Goal: Task Accomplishment & Management: Manage account settings

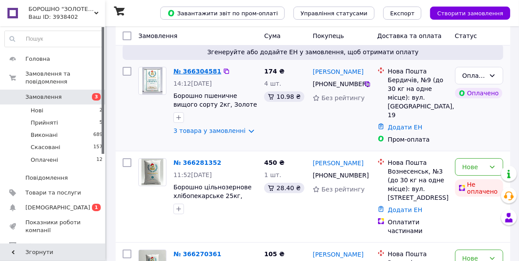
scroll to position [105, 0]
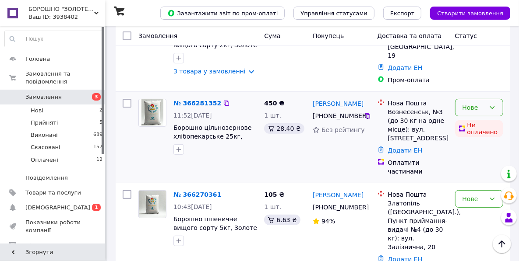
click at [429, 104] on icon at bounding box center [492, 107] width 7 height 7
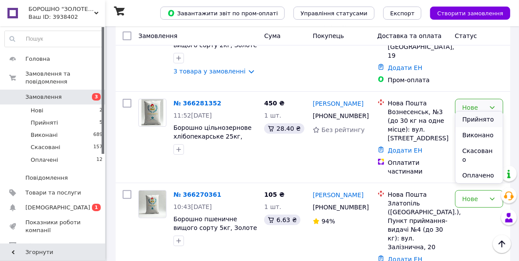
click at [429, 122] on li "Прийнято" at bounding box center [479, 120] width 47 height 16
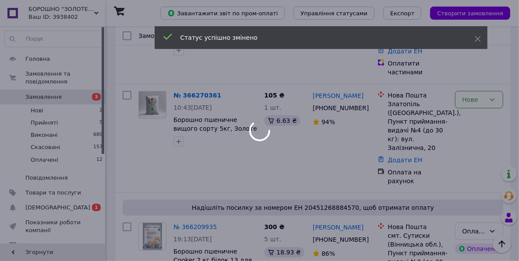
scroll to position [210, 0]
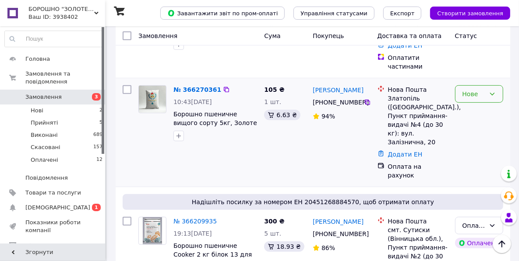
click at [429, 91] on icon at bounding box center [492, 94] width 7 height 7
drag, startPoint x: 483, startPoint y: 92, endPoint x: 430, endPoint y: 102, distance: 53.9
click at [429, 92] on li "Прийнято" at bounding box center [479, 89] width 47 height 16
click at [321, 116] on div "[PERSON_NAME] [PHONE_NUMBER]%" at bounding box center [341, 133] width 64 height 102
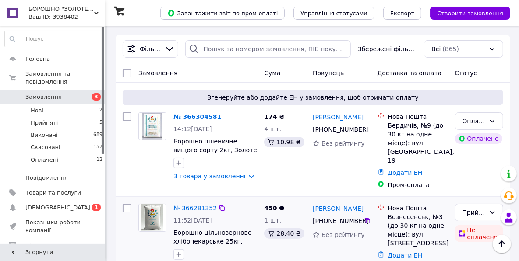
scroll to position [0, 0]
click at [194, 118] on link "№ 366304581" at bounding box center [197, 116] width 48 height 7
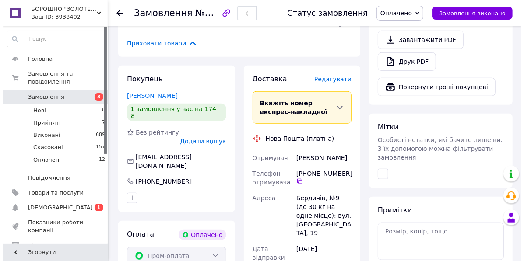
scroll to position [350, 0]
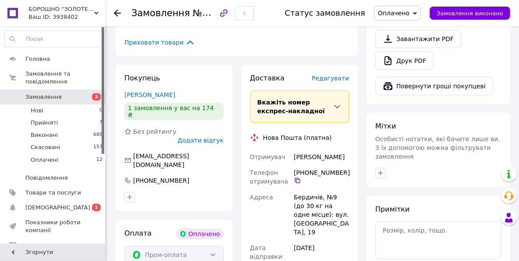
click at [328, 75] on span "Редагувати" at bounding box center [330, 78] width 37 height 7
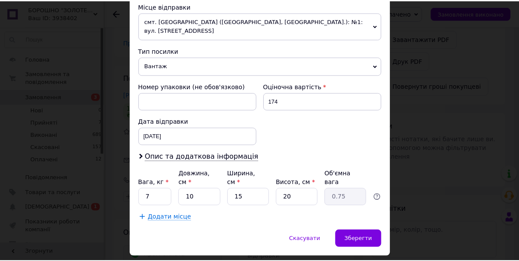
scroll to position [315, 0]
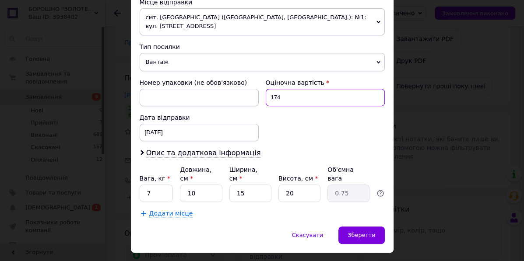
drag, startPoint x: 285, startPoint y: 87, endPoint x: 267, endPoint y: 87, distance: 18.0
click at [267, 89] on input "174" at bounding box center [325, 98] width 119 height 18
type input "500"
drag, startPoint x: 185, startPoint y: 176, endPoint x: 193, endPoint y: 178, distance: 7.8
click at [193, 185] on input "10" at bounding box center [201, 194] width 42 height 18
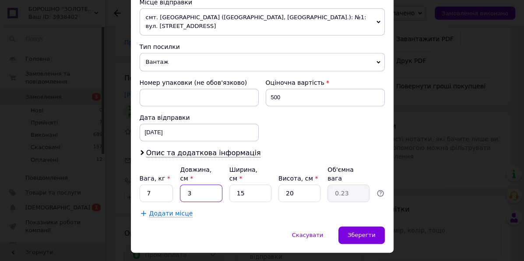
type input "3"
type input "0.23"
type input "38"
type input "2.85"
type input "38"
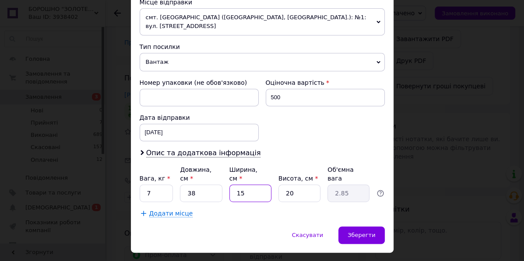
drag, startPoint x: 236, startPoint y: 178, endPoint x: 249, endPoint y: 179, distance: 13.2
click at [249, 185] on input "15" at bounding box center [251, 194] width 42 height 18
type input "2"
type input "0.38"
type input "20"
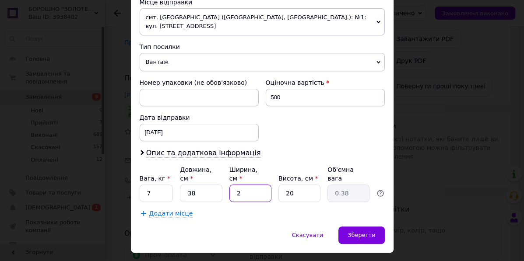
type input "3.8"
type input "20"
click at [356, 204] on span "Зберегти" at bounding box center [362, 235] width 28 height 7
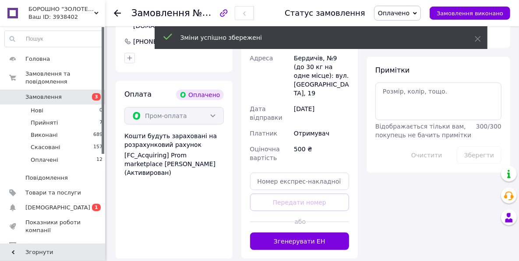
scroll to position [491, 0]
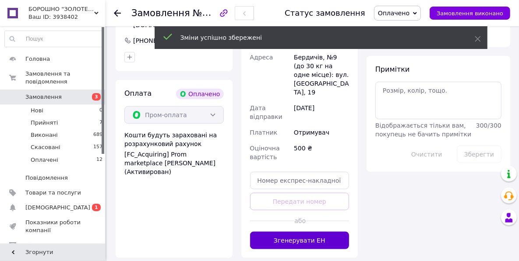
click at [292, 204] on button "Згенерувати ЕН" at bounding box center [299, 241] width 99 height 18
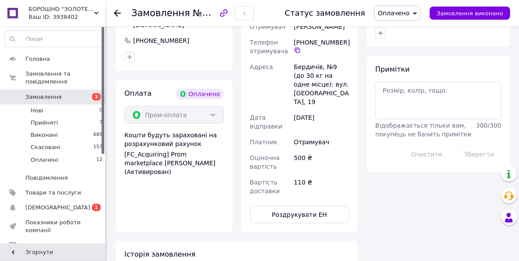
click at [48, 93] on span "Замовлення" at bounding box center [43, 97] width 36 height 8
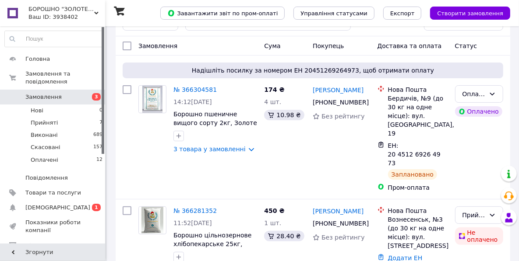
scroll to position [105, 0]
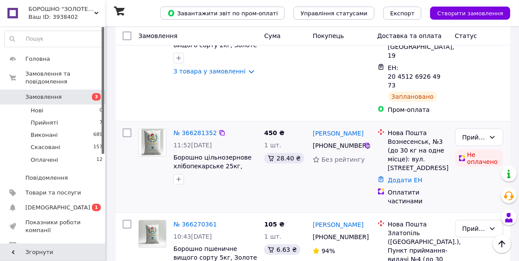
drag, startPoint x: 366, startPoint y: 121, endPoint x: 364, endPoint y: 138, distance: 17.2
click at [367, 142] on icon at bounding box center [367, 145] width 7 height 7
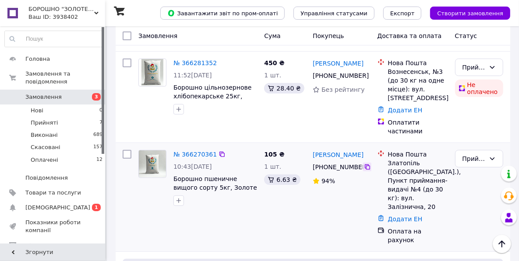
click at [367, 164] on icon at bounding box center [367, 167] width 7 height 7
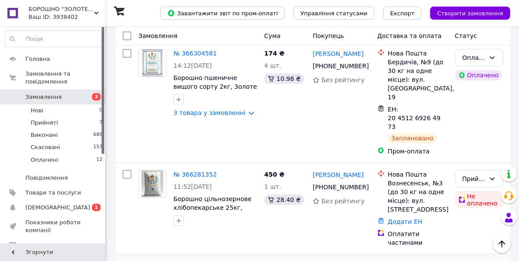
scroll to position [35, 0]
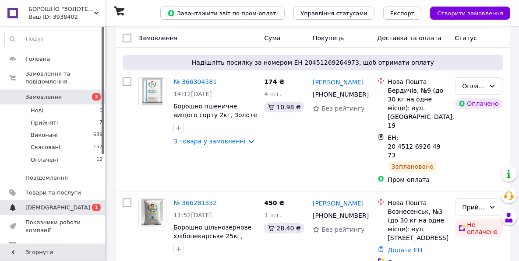
click at [38, 204] on span "[DEMOGRAPHIC_DATA]" at bounding box center [57, 208] width 65 height 8
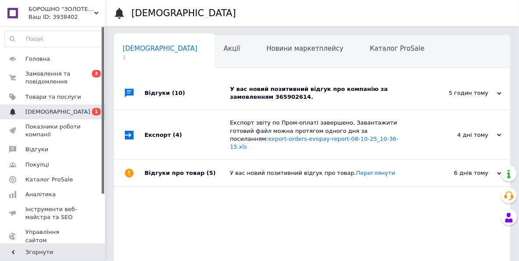
scroll to position [0, 4]
click at [254, 89] on div "У вас новий позитивний відгук про компанію за замовленням 365902614." at bounding box center [322, 93] width 184 height 16
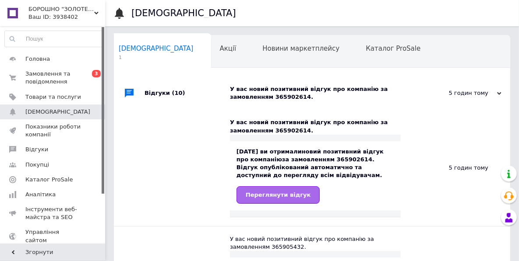
click at [269, 198] on span "Переглянути відгук" at bounding box center [278, 195] width 65 height 7
click at [262, 52] on span "Новини маркетплейсу" at bounding box center [300, 49] width 77 height 8
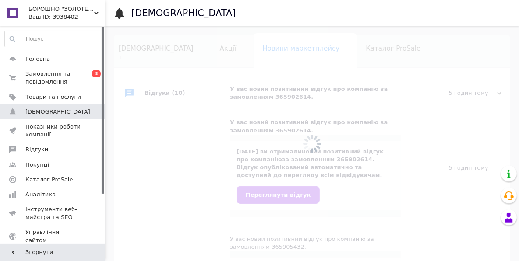
scroll to position [0, 37]
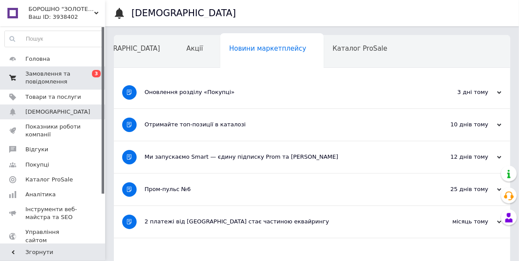
click at [41, 75] on span "Замовлення та повідомлення" at bounding box center [53, 78] width 56 height 16
